Goal: Transaction & Acquisition: Purchase product/service

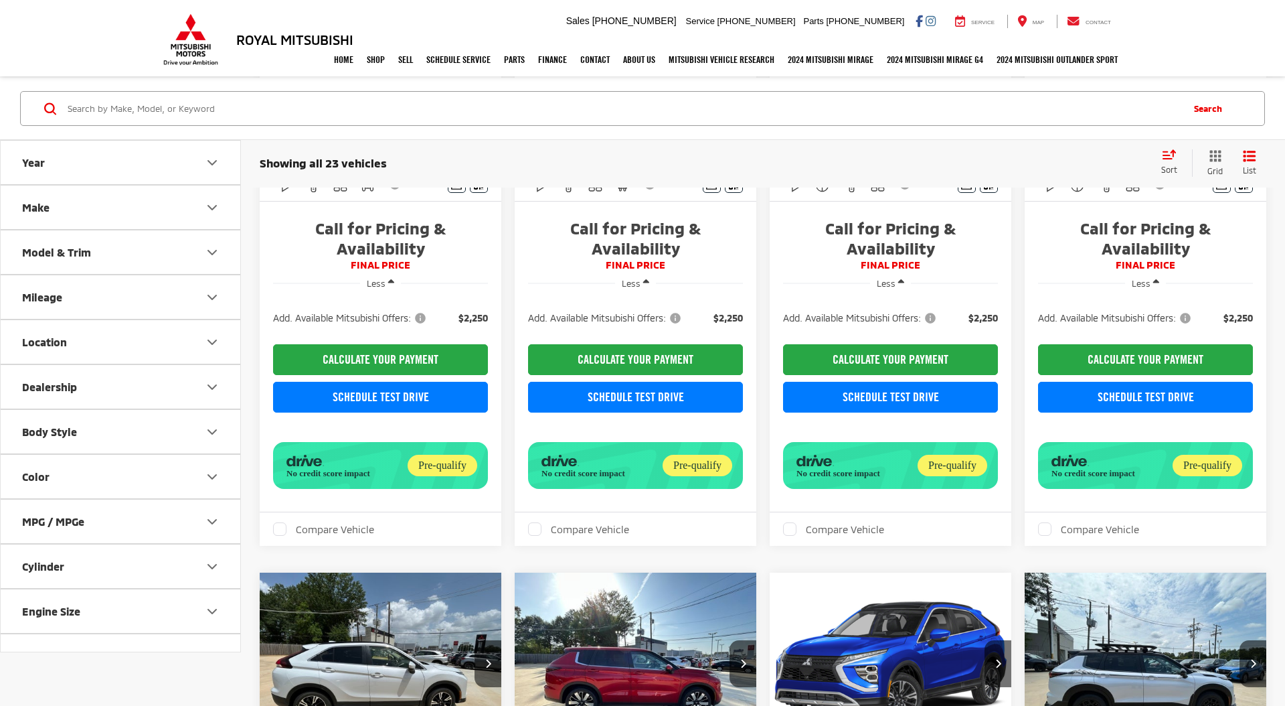
scroll to position [339, 0]
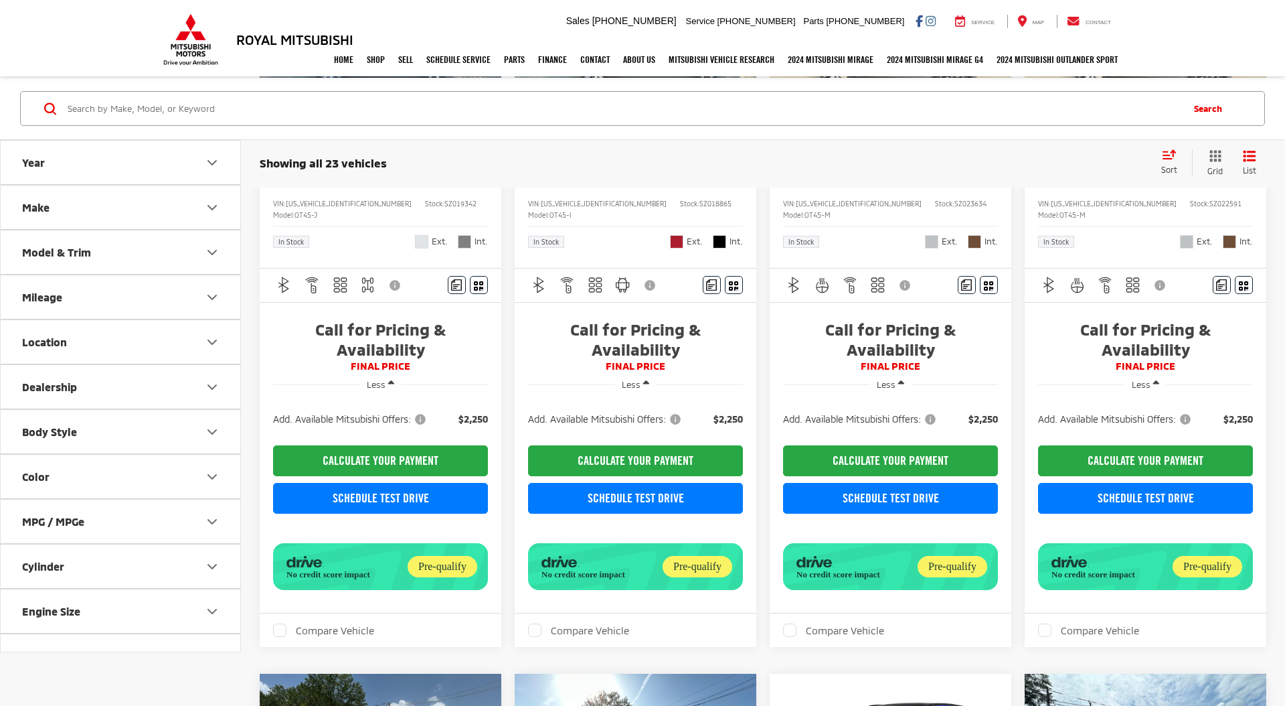
scroll to position [206, 0]
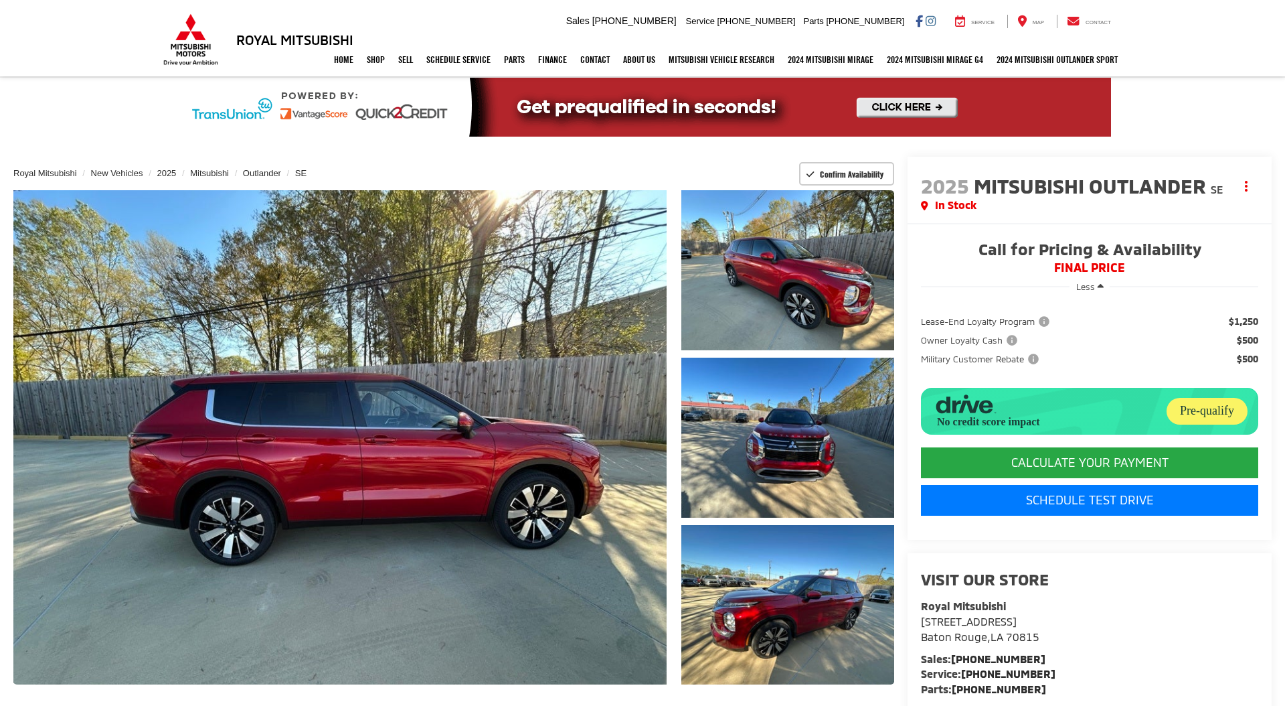
click at [921, 522] on capital-one-entry-button at bounding box center [921, 522] width 0 height 0
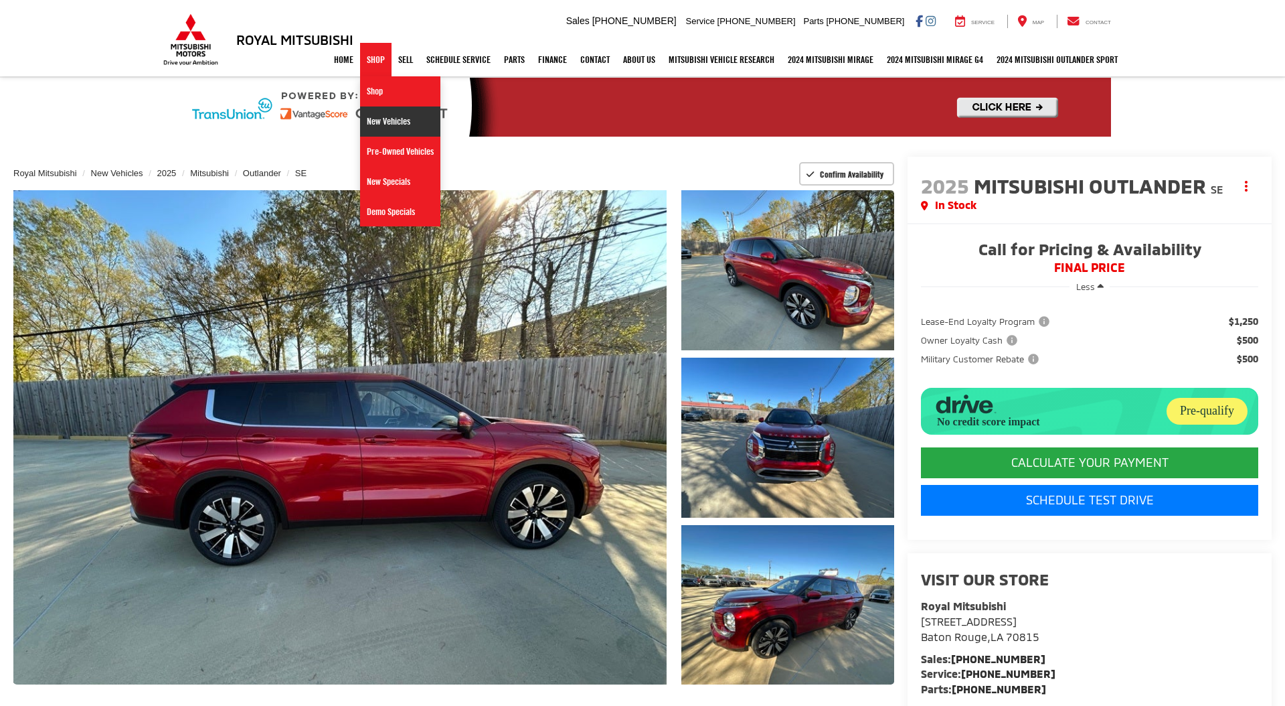
click at [369, 118] on link "New Vehicles" at bounding box center [400, 121] width 80 height 30
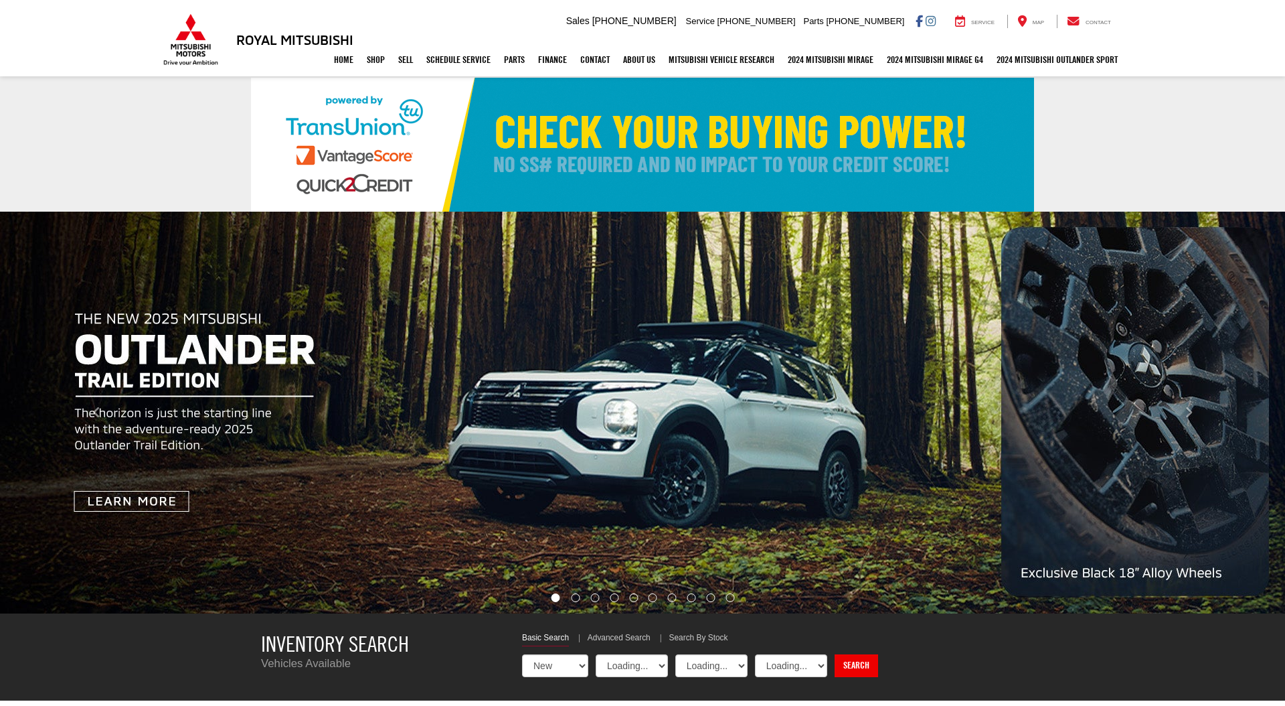
select select "Mitsubishi"
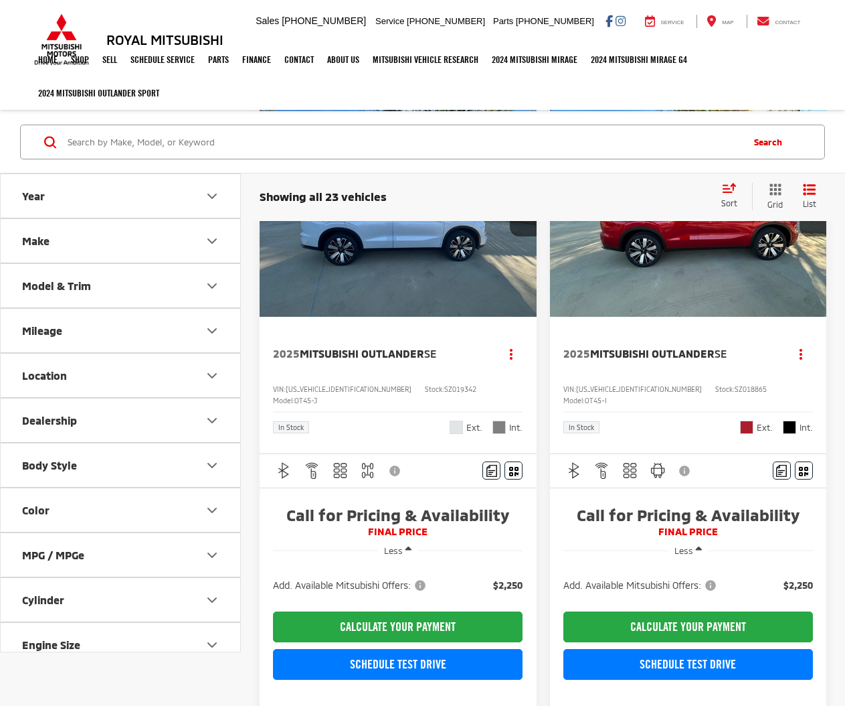
scroll to position [50, 0]
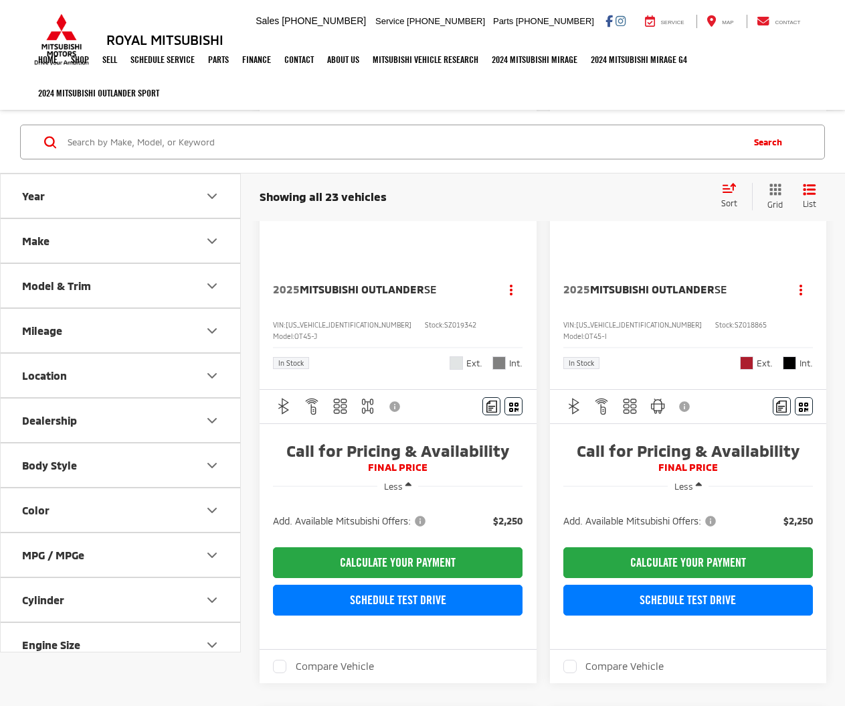
scroll to position [135, 0]
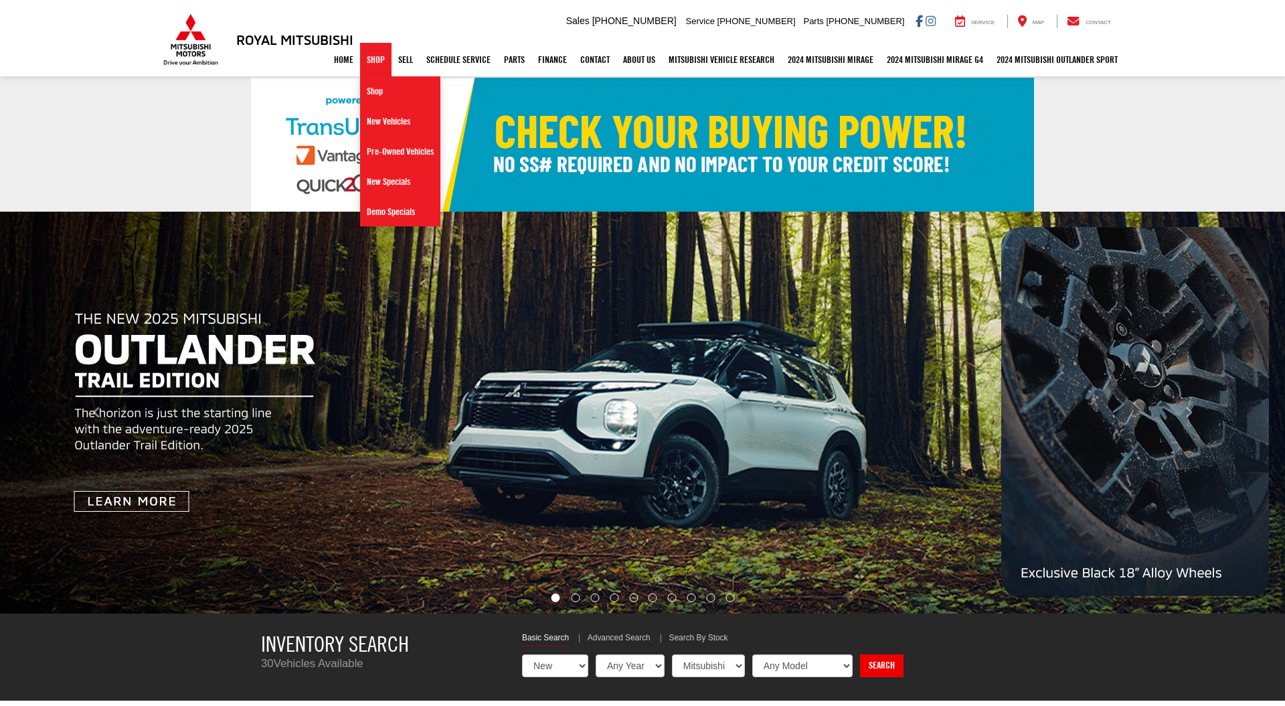
select select "Mitsubishi"
